Goal: Task Accomplishment & Management: Complete application form

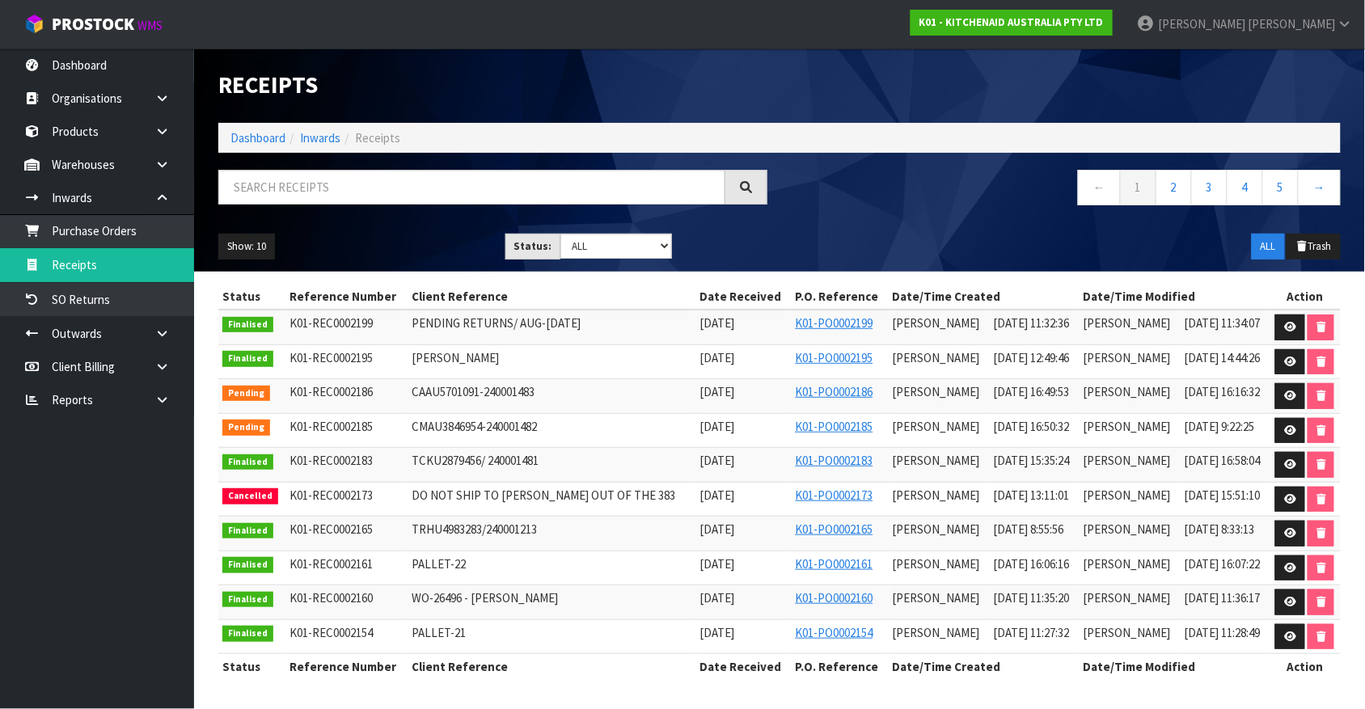
drag, startPoint x: 0, startPoint y: 0, endPoint x: 893, endPoint y: 264, distance: 931.5
click at [893, 264] on div "Show: 10 5 10 25 50 Status: Draft Pending Goods Checked Goods Putaway Pending C…" at bounding box center [779, 247] width 1146 height 50
click at [1292, 406] on link at bounding box center [1290, 396] width 30 height 26
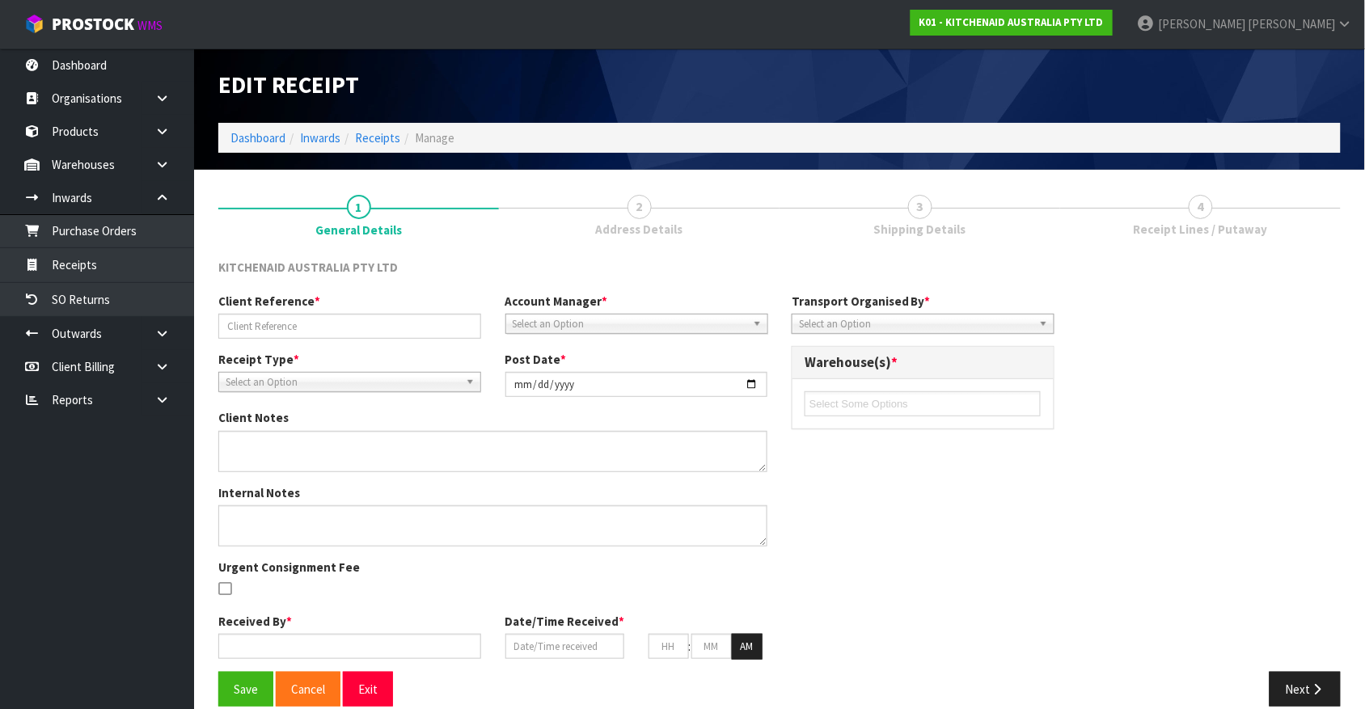
type input "CAAU5701091-240001483"
type input "[DATE]"
type input "[PERSON_NAME]"
type input "[DATE]"
type input "04"
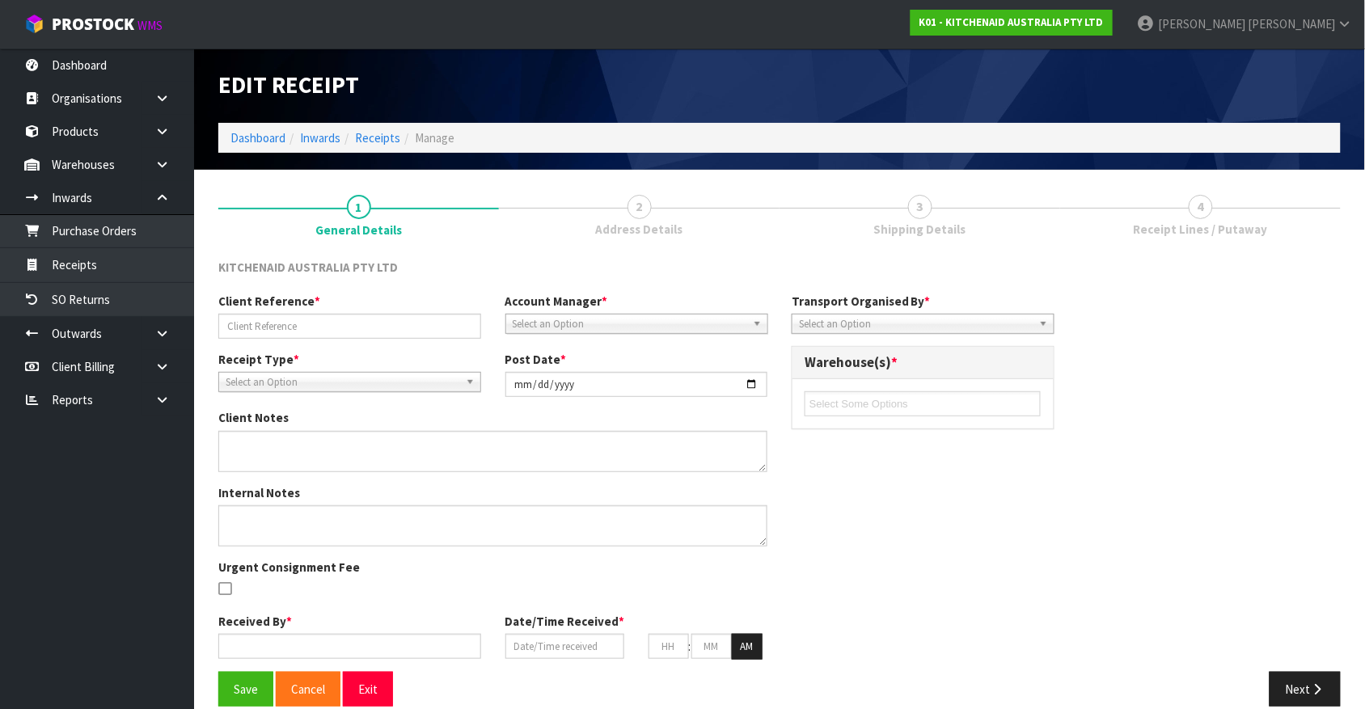
type input "49"
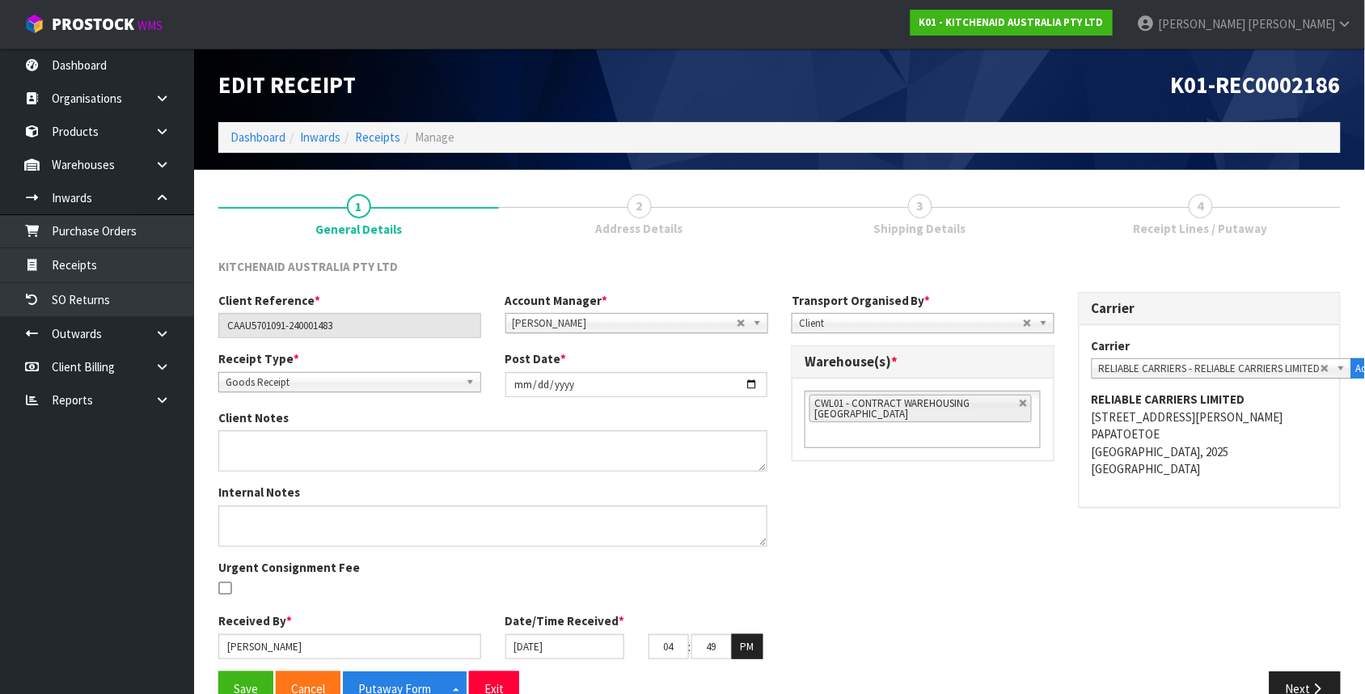
scroll to position [37, 0]
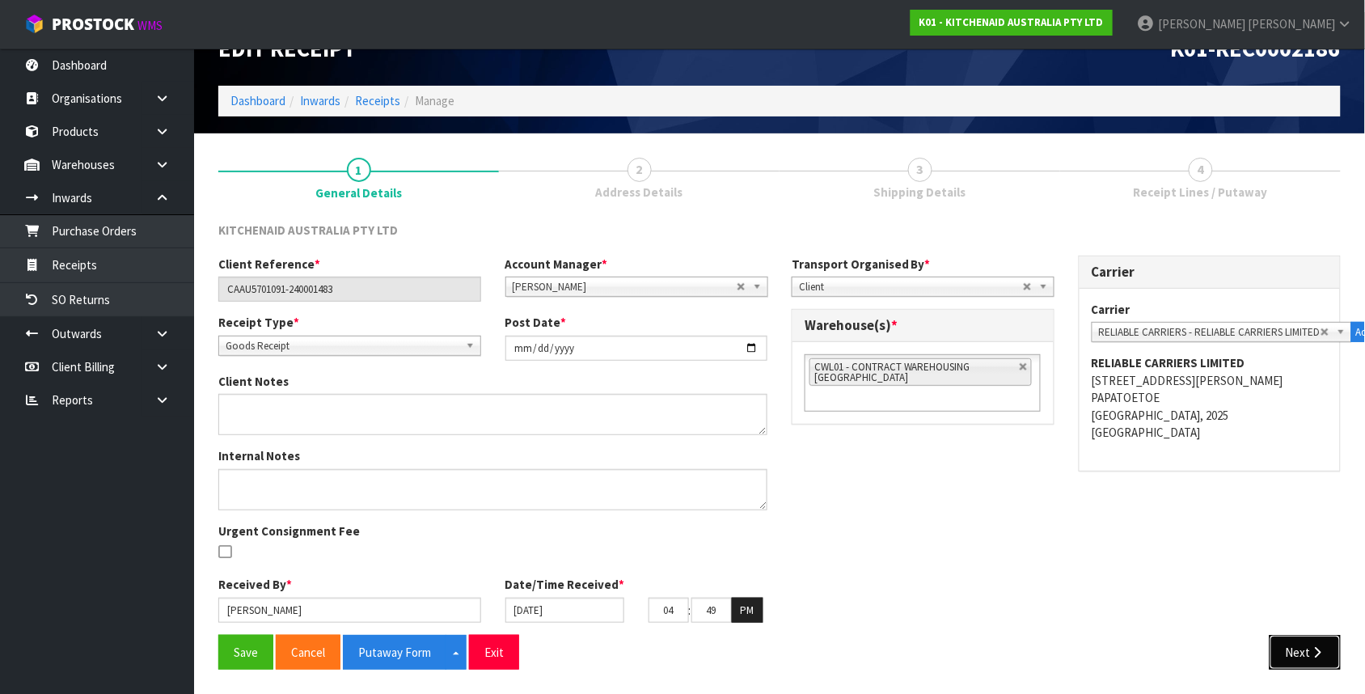
click at [1279, 667] on button "Next" at bounding box center [1304, 652] width 71 height 35
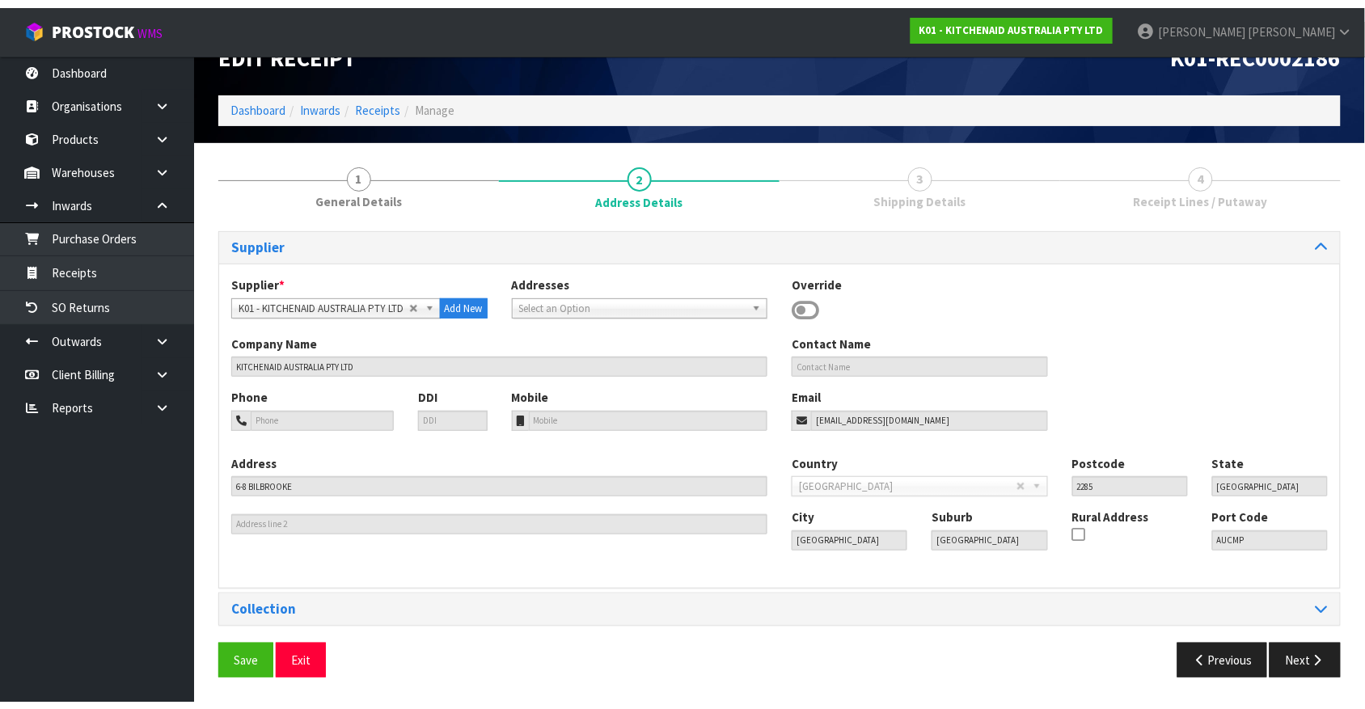
scroll to position [0, 0]
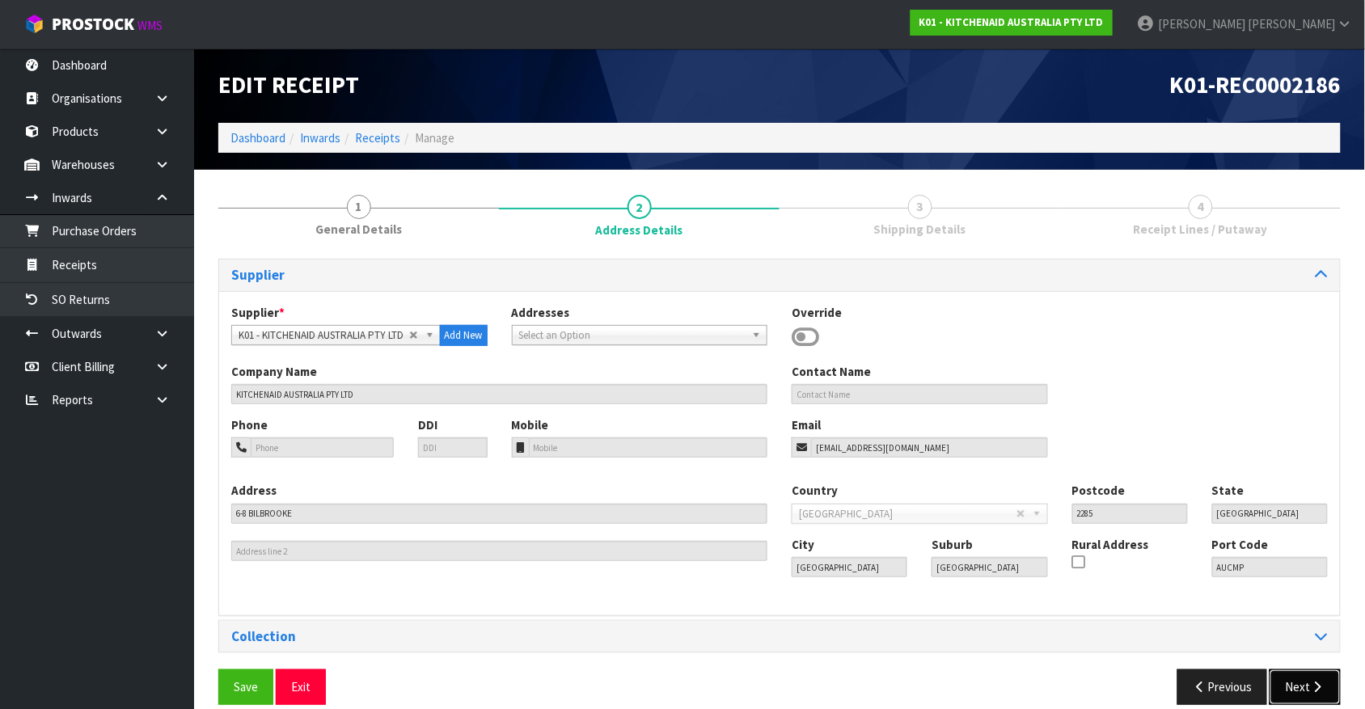
click at [1283, 669] on button "Next" at bounding box center [1304, 686] width 71 height 35
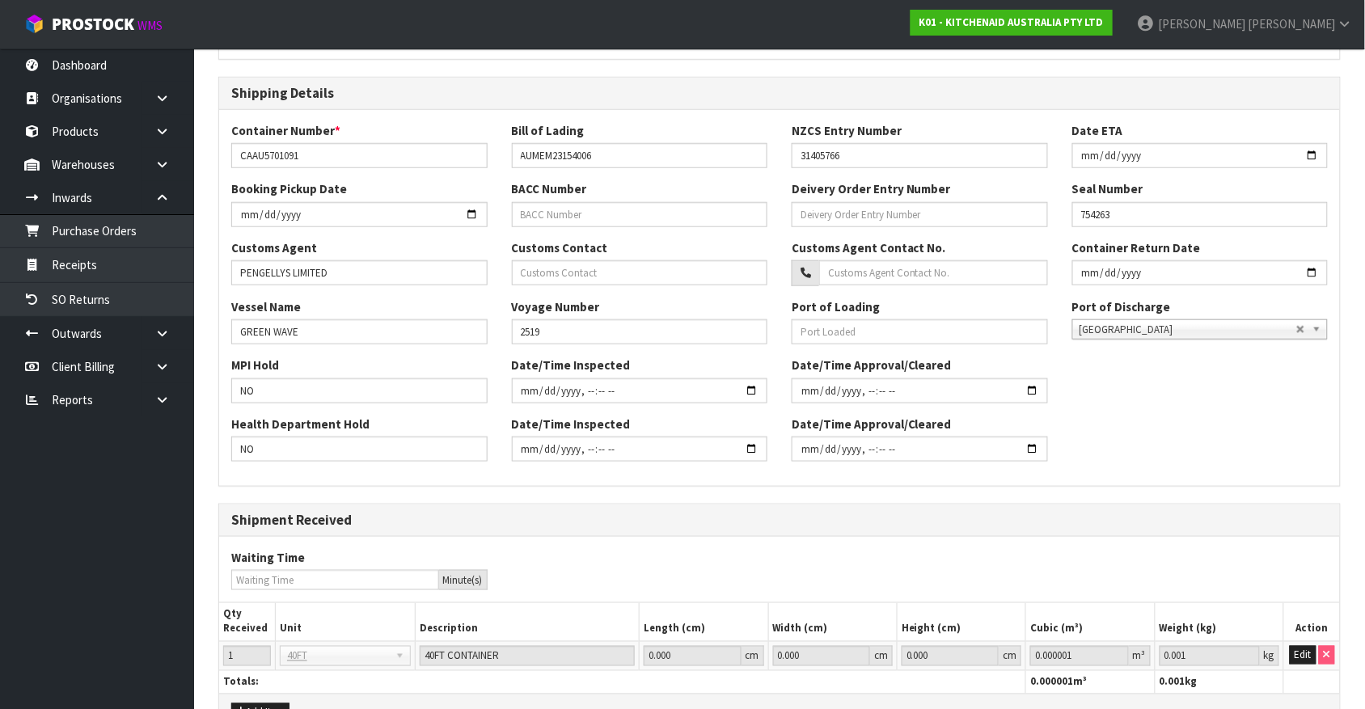
scroll to position [416, 0]
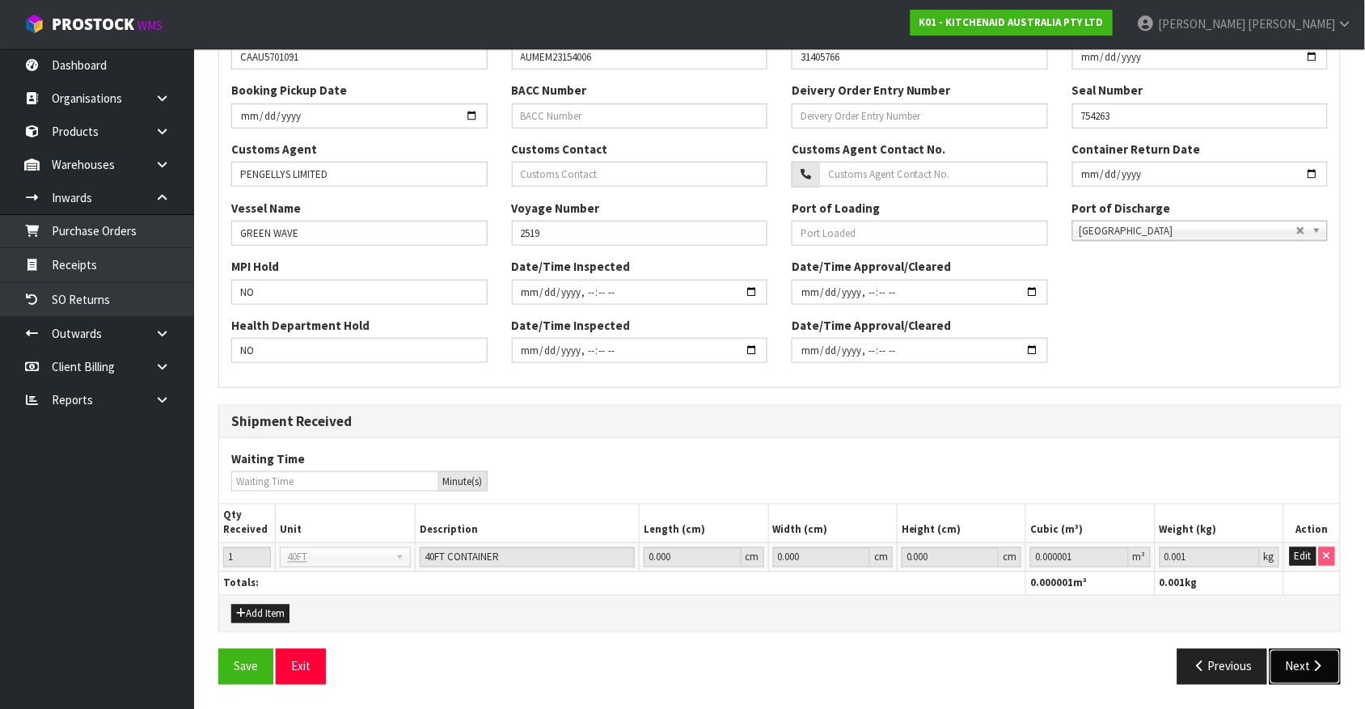
click at [1290, 669] on button "Next" at bounding box center [1304, 666] width 71 height 35
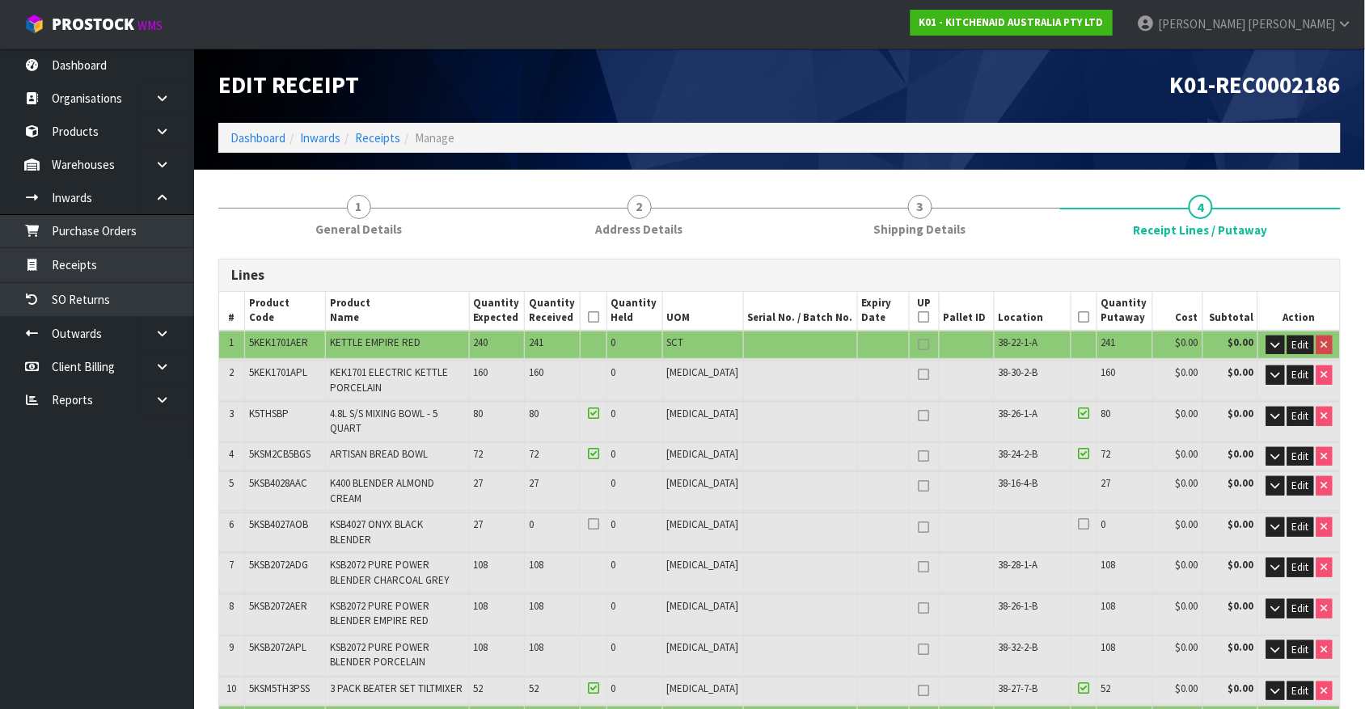
scroll to position [45, 0]
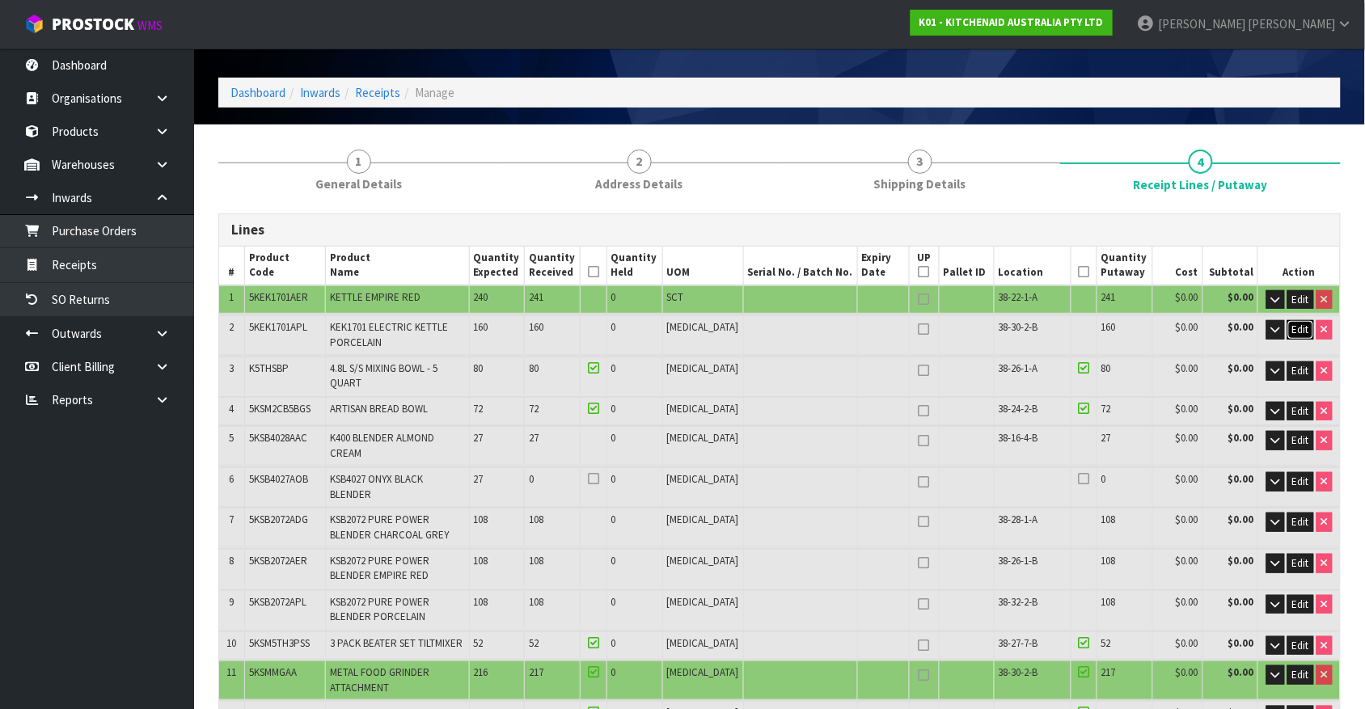
click at [1303, 330] on span "Edit" at bounding box center [1300, 330] width 17 height 14
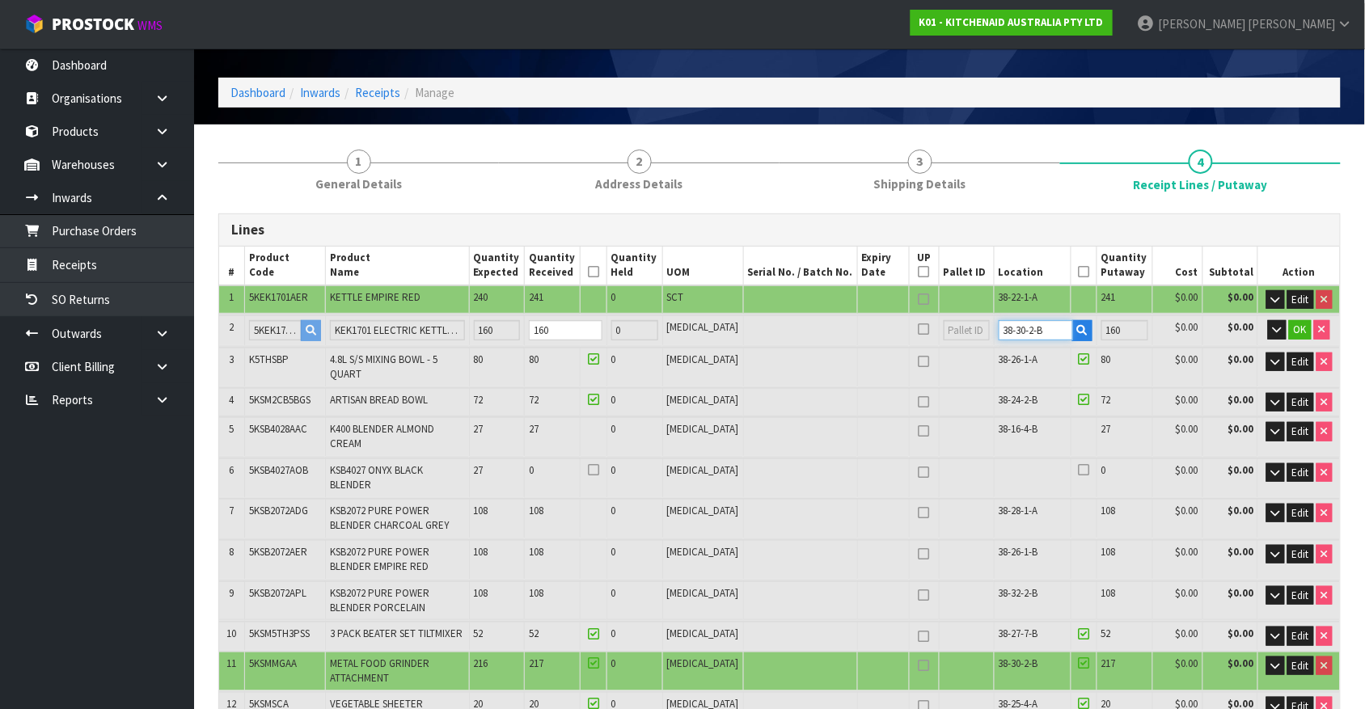
drag, startPoint x: 1028, startPoint y: 329, endPoint x: 979, endPoint y: 334, distance: 49.6
click at [994, 334] on td "38-30-2-B" at bounding box center [1045, 330] width 103 height 30
type input "38-24-2-A"
click at [1304, 329] on span "OK" at bounding box center [1300, 330] width 13 height 14
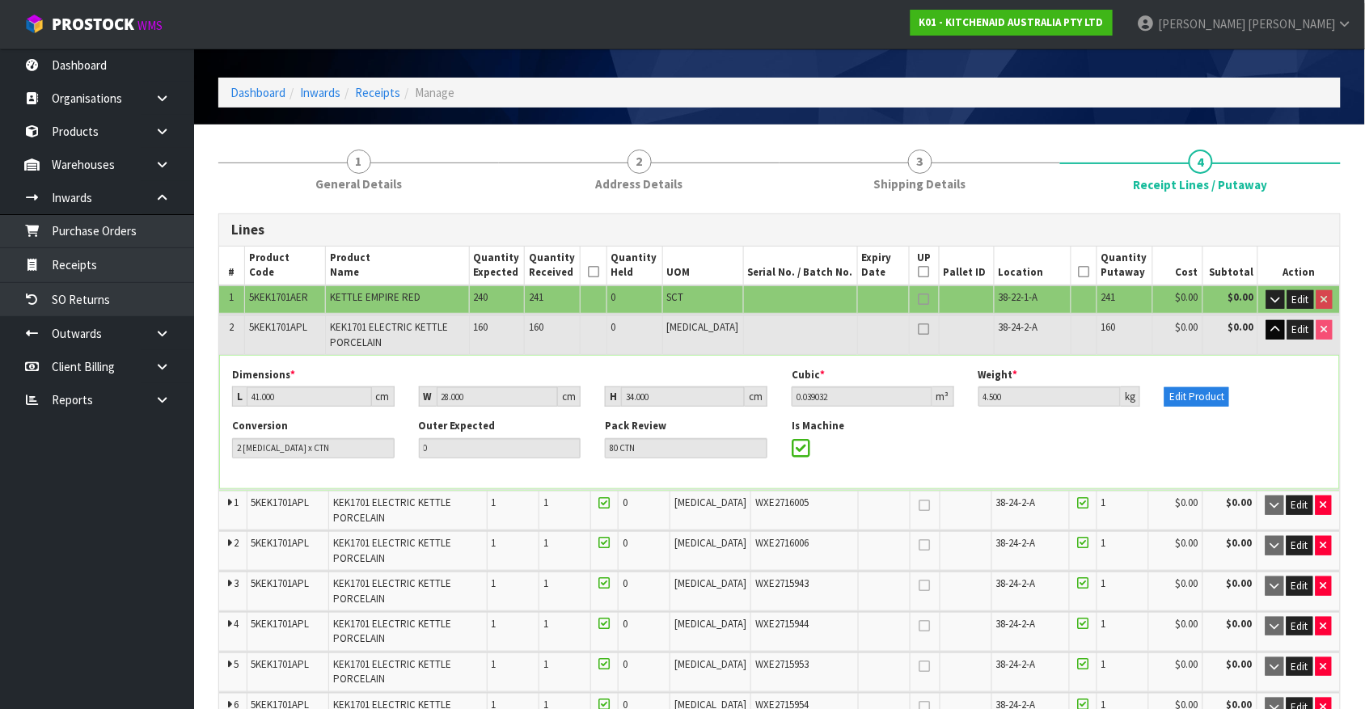
drag, startPoint x: 1304, startPoint y: 329, endPoint x: 1269, endPoint y: 327, distance: 34.8
click at [1271, 327] on icon "button" at bounding box center [1275, 329] width 9 height 11
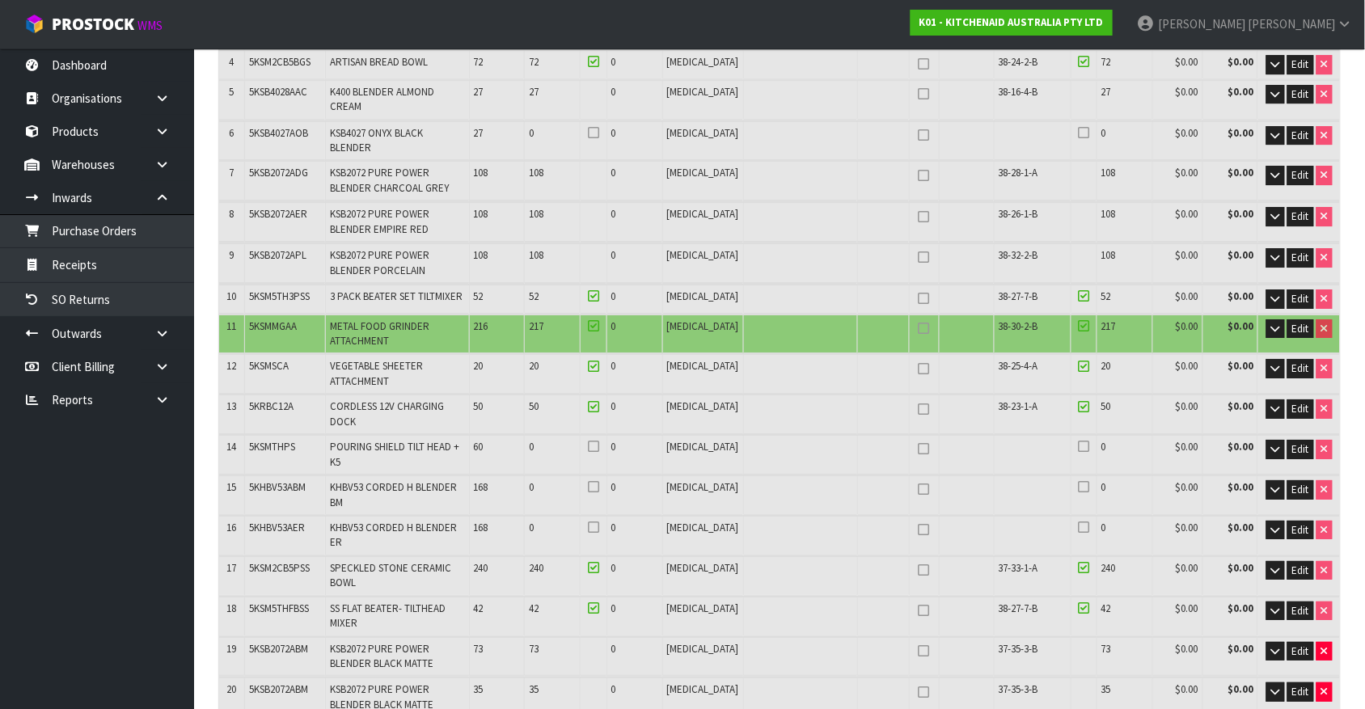
scroll to position [7602, 0]
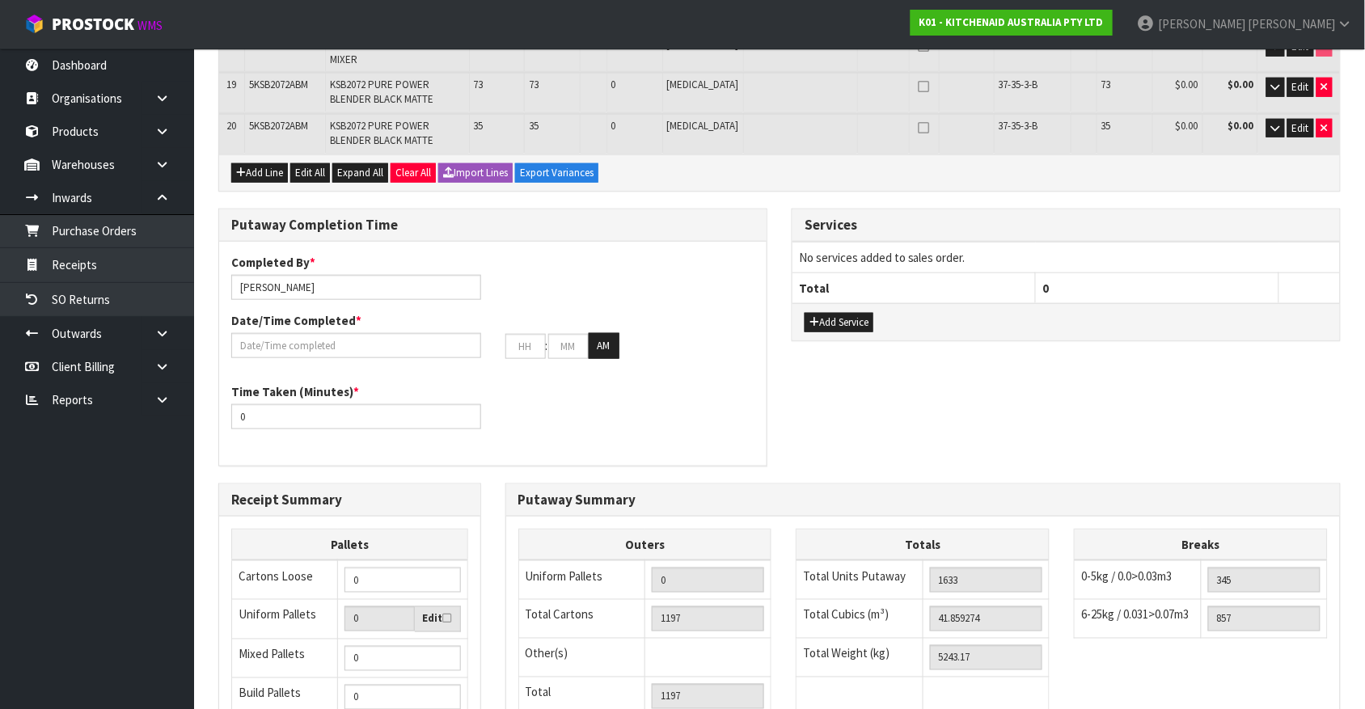
scroll to position [0, 0]
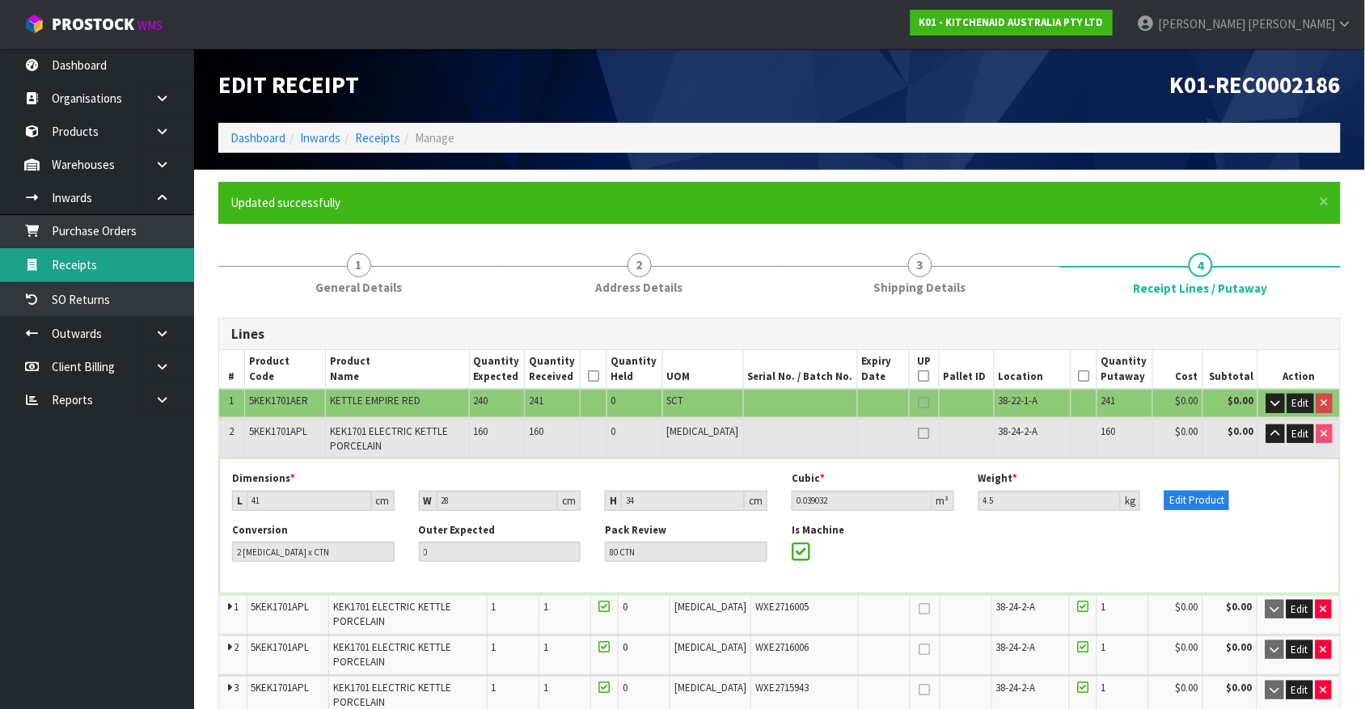
click at [73, 265] on link "Receipts" at bounding box center [97, 264] width 194 height 33
